Goal: Navigation & Orientation: Go to known website

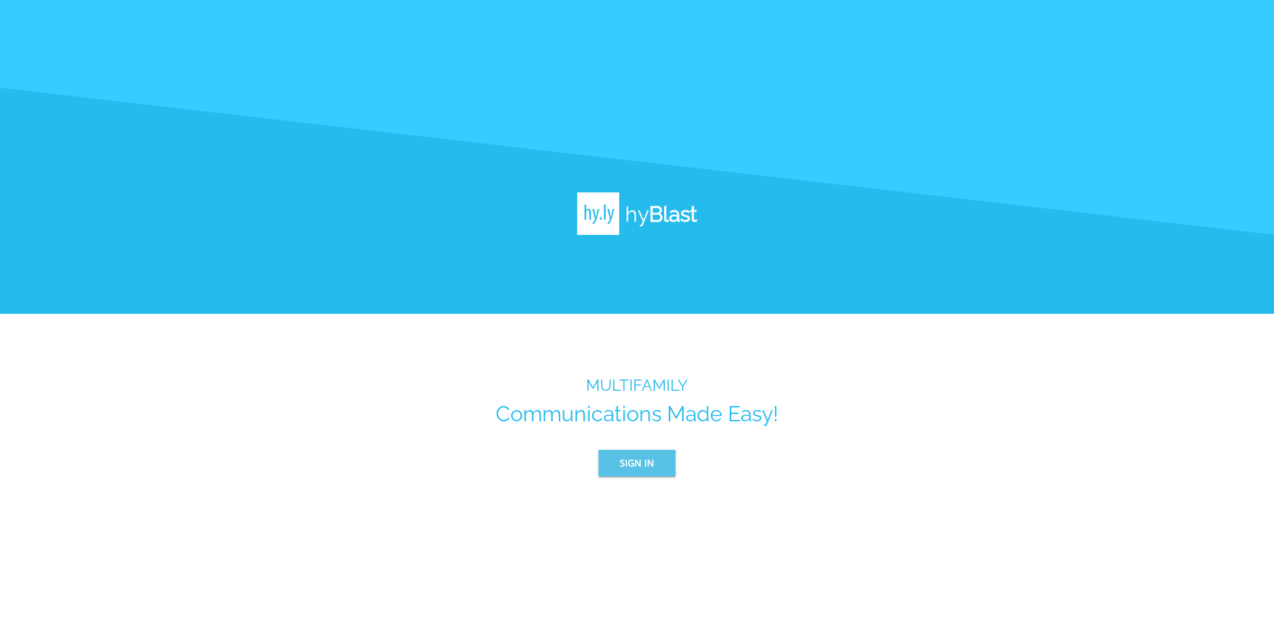
click at [624, 463] on span "Sign In" at bounding box center [637, 463] width 35 height 17
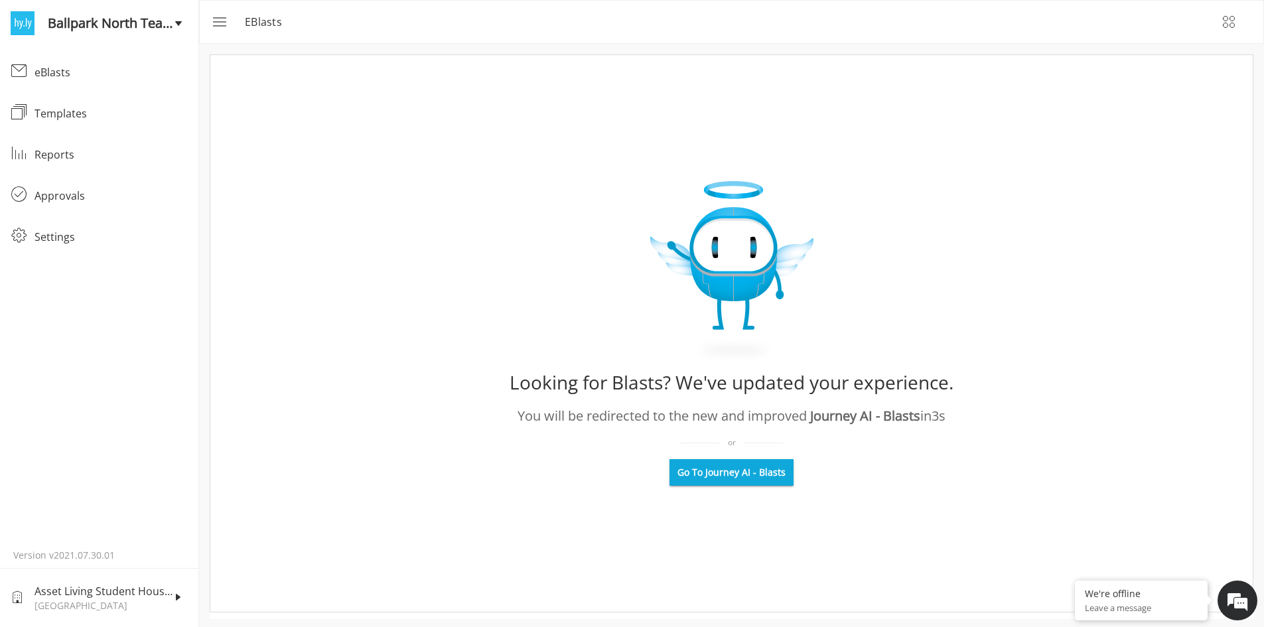
click at [754, 475] on span "Go To Journey AI - Blasts" at bounding box center [732, 472] width 108 height 13
